Goal: Task Accomplishment & Management: Use online tool/utility

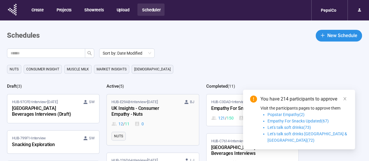
click at [156, 108] on div "UK Insights - Consumer Empathy - Nuts" at bounding box center [143, 111] width 64 height 13
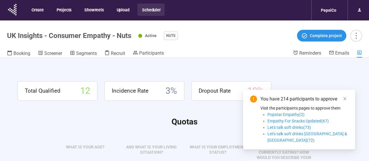
drag, startPoint x: 346, startPoint y: 104, endPoint x: 323, endPoint y: 101, distance: 23.5
click at [345, 101] on icon "close" at bounding box center [345, 99] width 4 height 4
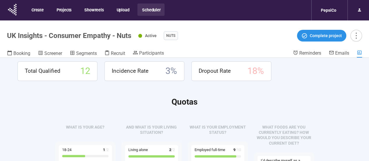
scroll to position [29, 0]
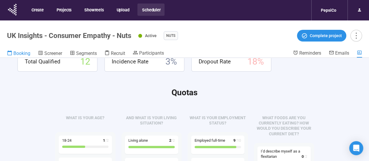
click at [27, 54] on span "Booking" at bounding box center [21, 53] width 17 height 6
